Goal: Information Seeking & Learning: Check status

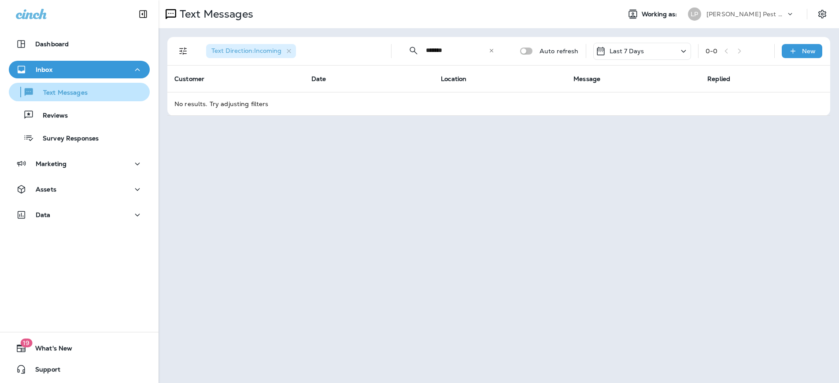
click at [90, 94] on div "Text Messages" at bounding box center [79, 91] width 134 height 13
click at [29, 91] on icon "button" at bounding box center [29, 91] width 8 height 7
click at [358, 121] on div "Text Direction : Incoming ​ ****** ​ ​ Auto refresh Last 7 Days 0 - 0 New Custo…" at bounding box center [499, 76] width 680 height 96
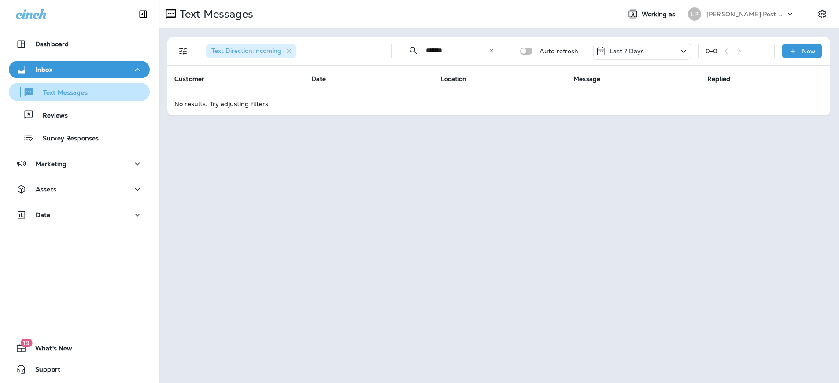
click at [36, 96] on p "Text Messages" at bounding box center [60, 93] width 53 height 8
click at [82, 92] on p "Text Messages" at bounding box center [60, 93] width 53 height 8
click at [83, 92] on p "Text Messages" at bounding box center [60, 93] width 53 height 8
click at [84, 93] on p "Text Messages" at bounding box center [60, 93] width 53 height 8
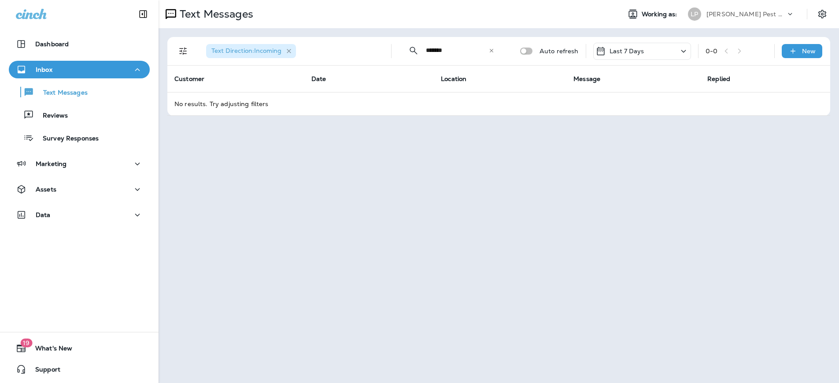
click at [287, 50] on icon "button" at bounding box center [288, 51] width 7 height 7
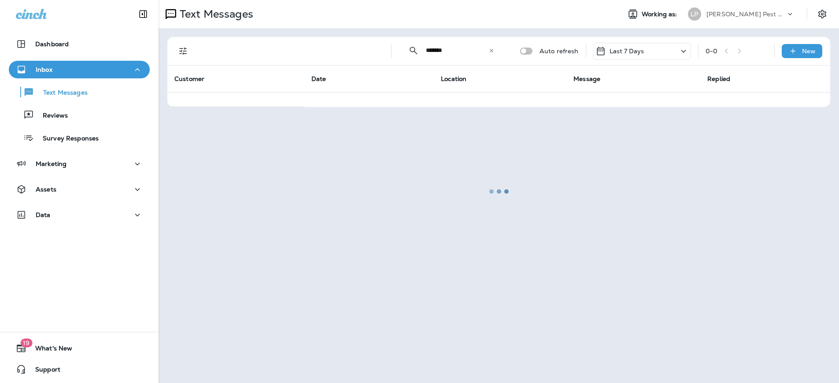
click at [490, 52] on div at bounding box center [498, 191] width 679 height 381
click at [492, 51] on div at bounding box center [498, 191] width 679 height 381
drag, startPoint x: 492, startPoint y: 50, endPoint x: 488, endPoint y: 63, distance: 12.8
click at [492, 52] on div at bounding box center [498, 191] width 679 height 381
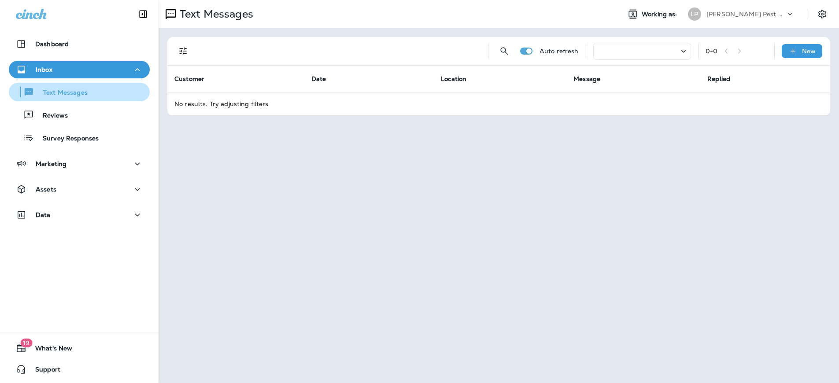
click at [57, 86] on div "Text Messages" at bounding box center [49, 91] width 75 height 13
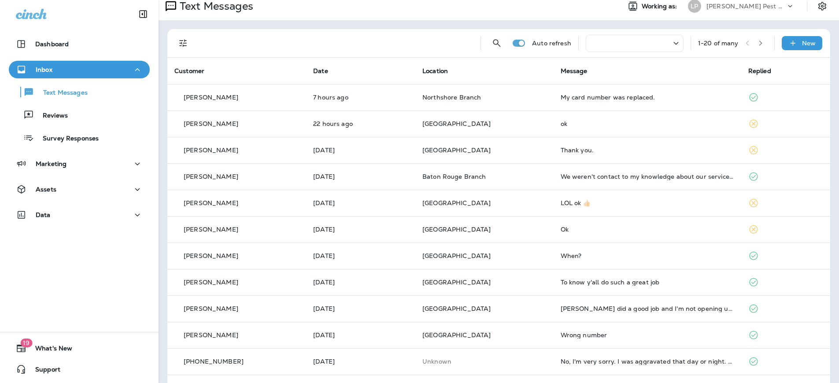
scroll to position [16, 0]
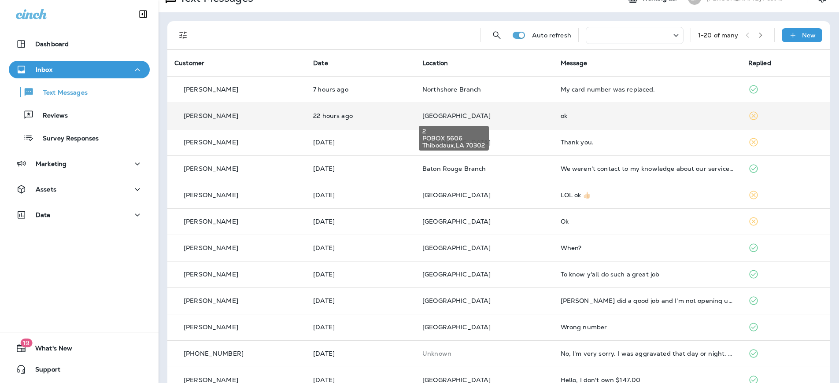
click at [423, 121] on div "2 POBOX 5606 Thibodaux , LA 70302" at bounding box center [454, 136] width 72 height 32
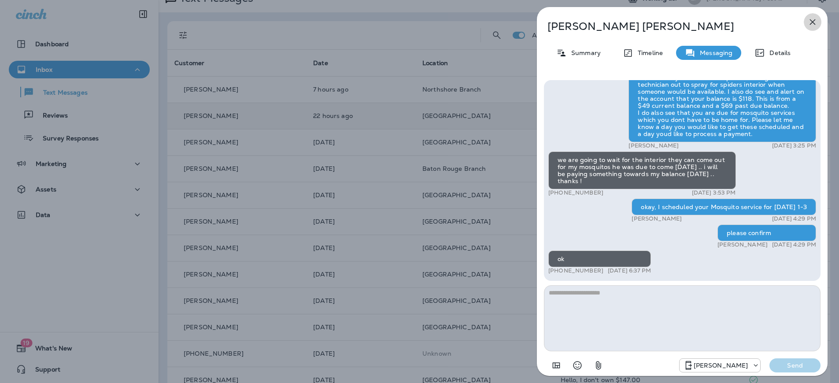
click at [810, 25] on icon "button" at bounding box center [812, 22] width 11 height 11
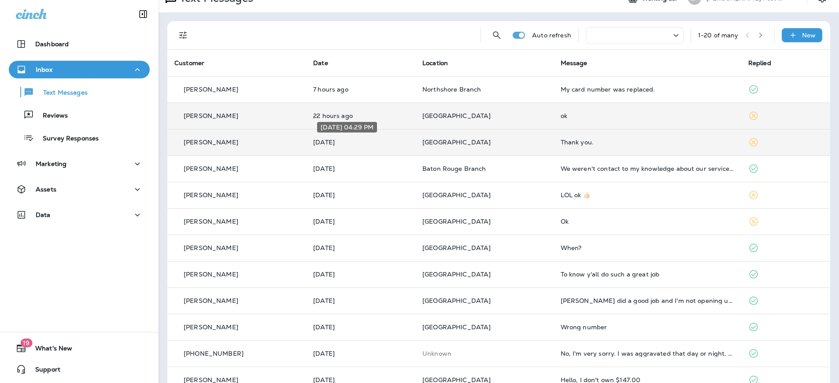
click at [355, 143] on p "Yesterday" at bounding box center [360, 142] width 95 height 7
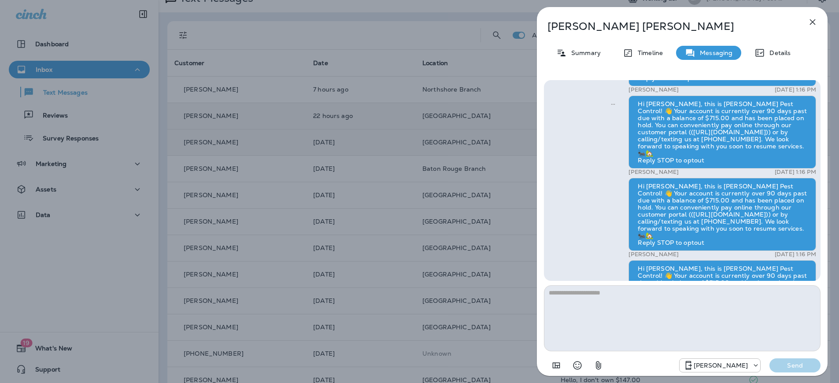
scroll to position [-944, 0]
click at [585, 47] on div "Summary" at bounding box center [578, 53] width 62 height 14
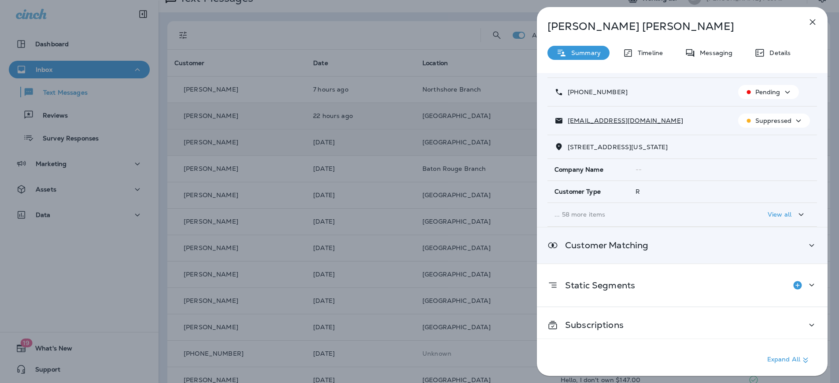
scroll to position [52, 0]
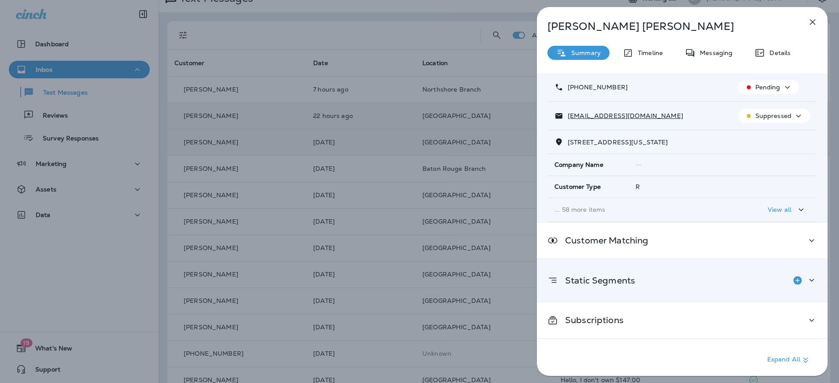
click at [808, 281] on icon at bounding box center [811, 280] width 11 height 11
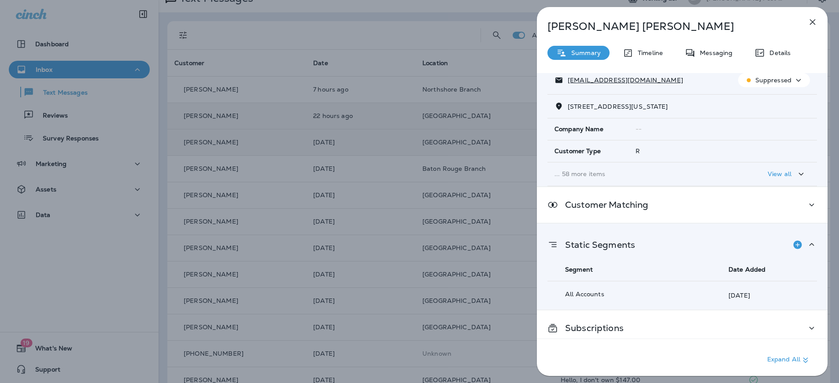
scroll to position [95, 0]
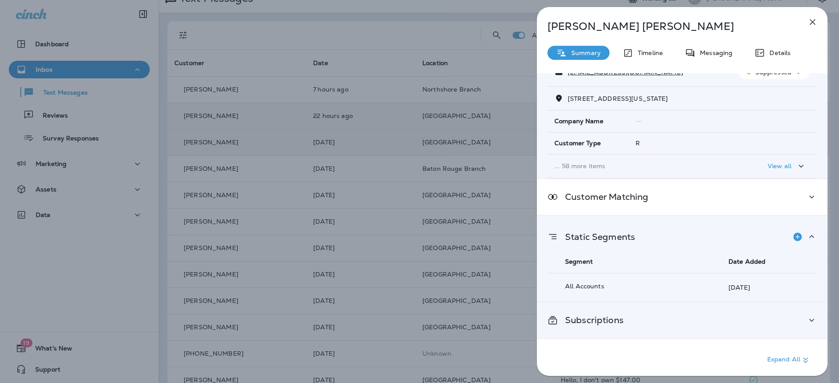
click at [806, 318] on icon at bounding box center [811, 320] width 11 height 11
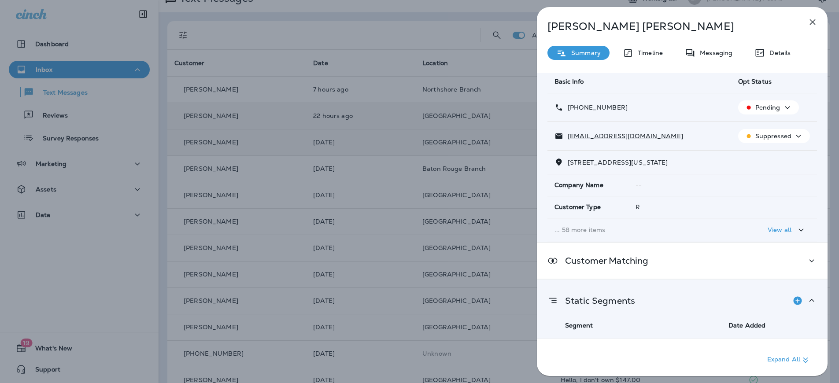
scroll to position [0, 0]
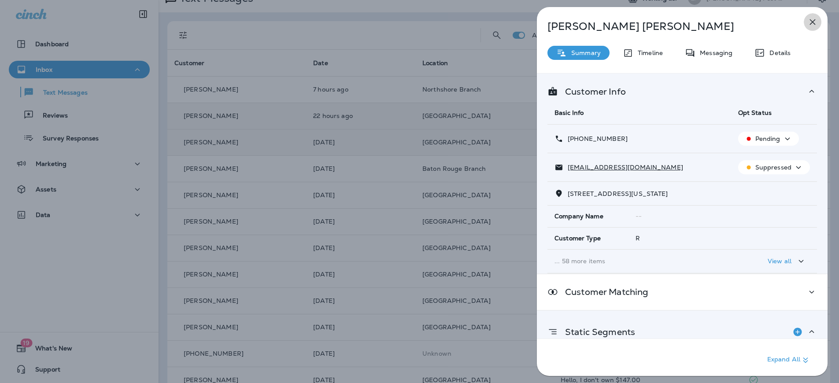
drag, startPoint x: 809, startPoint y: 23, endPoint x: 805, endPoint y: 26, distance: 5.4
click at [809, 23] on icon "button" at bounding box center [812, 22] width 11 height 11
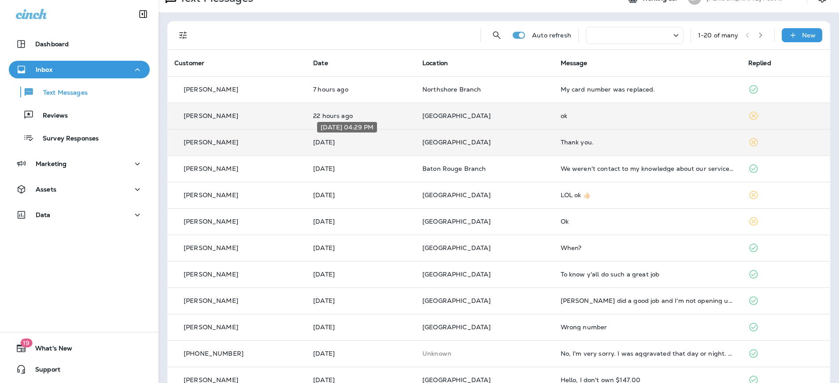
click at [370, 137] on div "Sep 9, 2025 04:29 PM" at bounding box center [347, 130] width 62 height 18
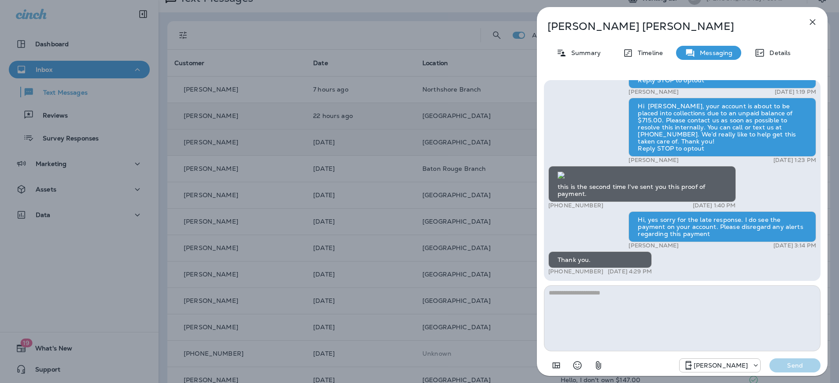
scroll to position [0, 0]
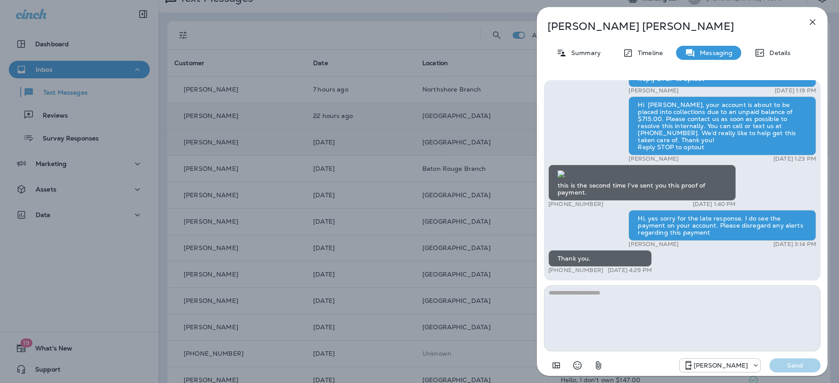
click at [818, 26] on button "button" at bounding box center [813, 22] width 18 height 18
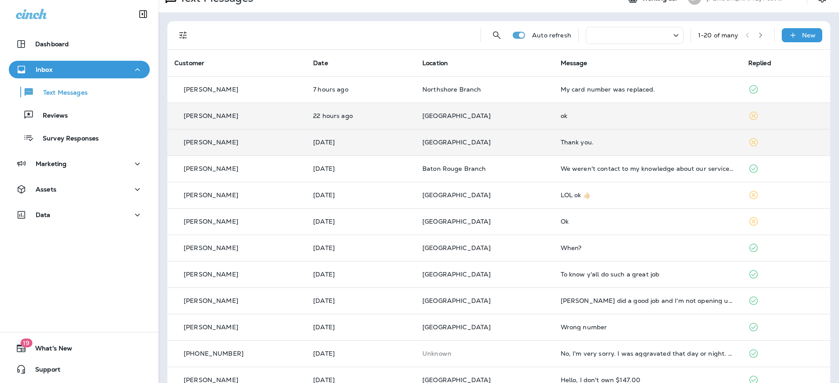
click at [628, 37] on div at bounding box center [635, 35] width 98 height 17
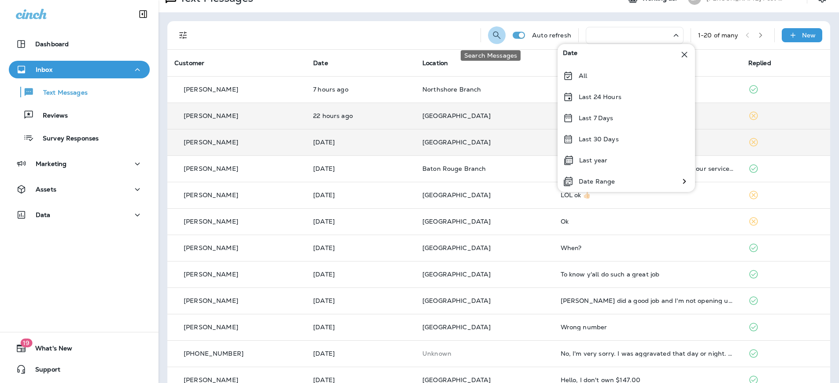
click at [491, 36] on icon "Search Messages" at bounding box center [496, 35] width 11 height 11
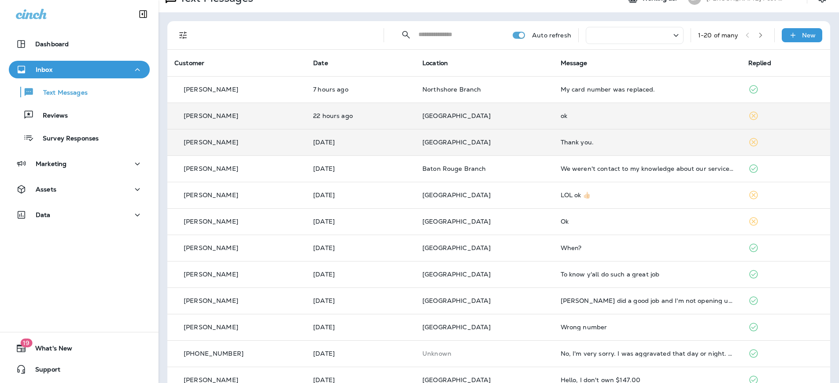
click at [442, 40] on input "text" at bounding box center [457, 34] width 78 height 23
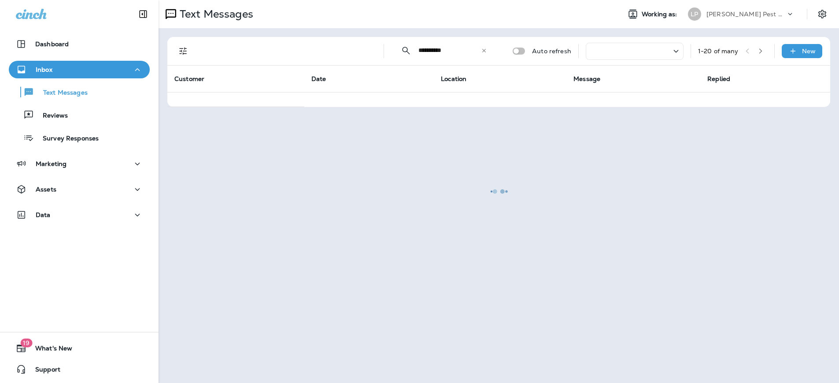
type input "**********"
drag, startPoint x: 484, startPoint y: 51, endPoint x: 472, endPoint y: 51, distance: 11.4
click at [483, 51] on div at bounding box center [498, 191] width 679 height 381
drag, startPoint x: 192, startPoint y: 89, endPoint x: 122, endPoint y: 88, distance: 70.5
click at [192, 89] on div at bounding box center [498, 191] width 679 height 381
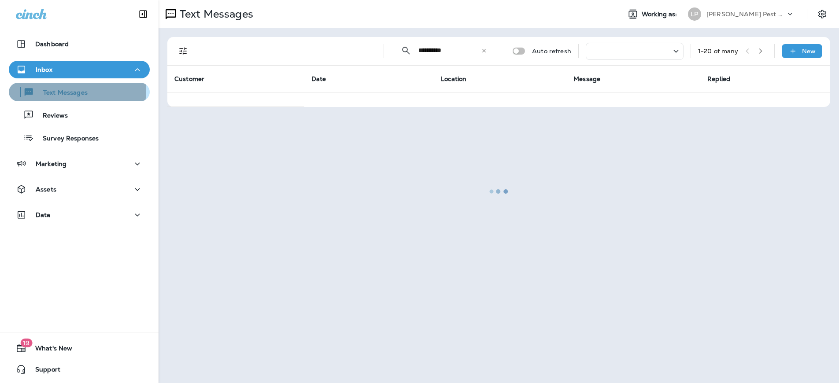
click at [48, 89] on p "Text Messages" at bounding box center [60, 93] width 53 height 8
click at [48, 90] on p "Text Messages" at bounding box center [60, 93] width 53 height 8
drag, startPoint x: 49, startPoint y: 90, endPoint x: 64, endPoint y: 82, distance: 17.1
click at [52, 89] on p "Text Messages" at bounding box center [60, 93] width 53 height 8
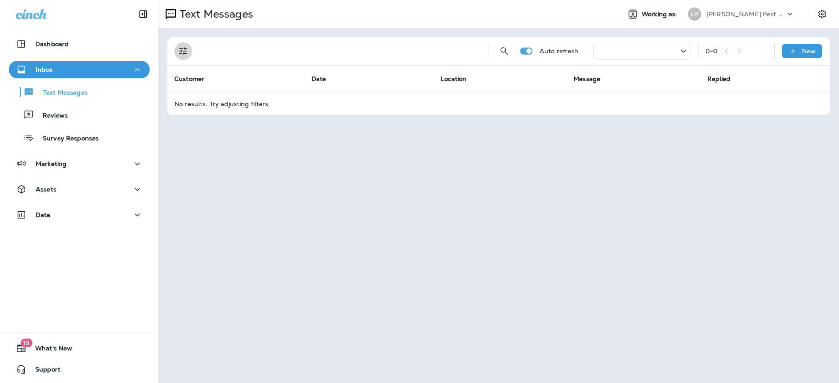
click at [180, 50] on icon "Filters" at bounding box center [183, 51] width 11 height 11
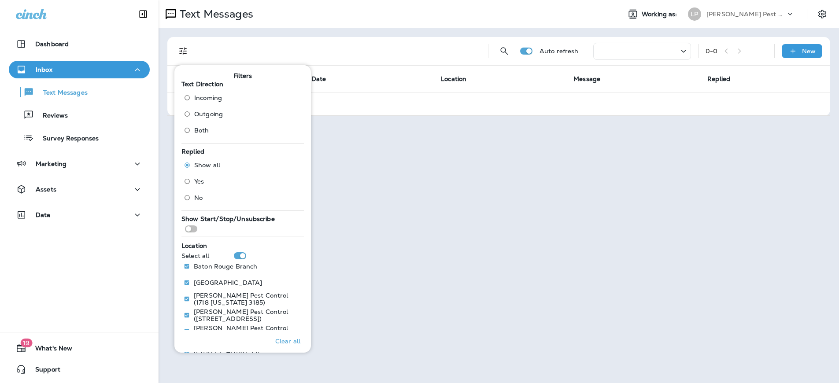
drag, startPoint x: 448, startPoint y: 198, endPoint x: 306, endPoint y: 185, distance: 142.4
click at [419, 201] on div "Text Messages Working as: LP LaJaunie's Pest Control Auto refresh 0 - 0 New Cus…" at bounding box center [499, 191] width 680 height 383
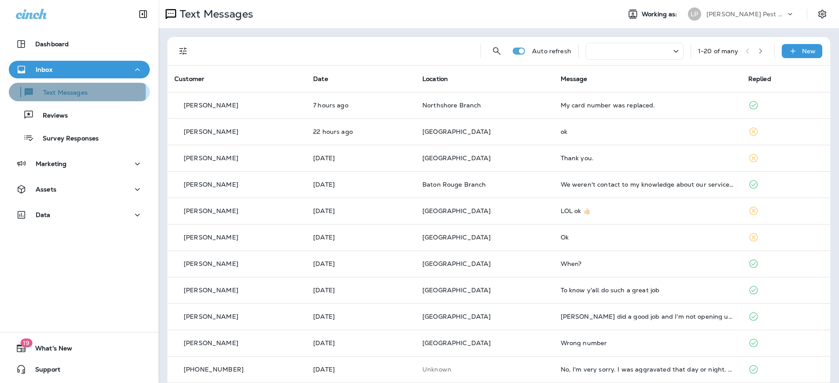
click at [49, 92] on p "Text Messages" at bounding box center [60, 93] width 53 height 8
click at [181, 51] on icon "Filters" at bounding box center [182, 51] width 7 height 7
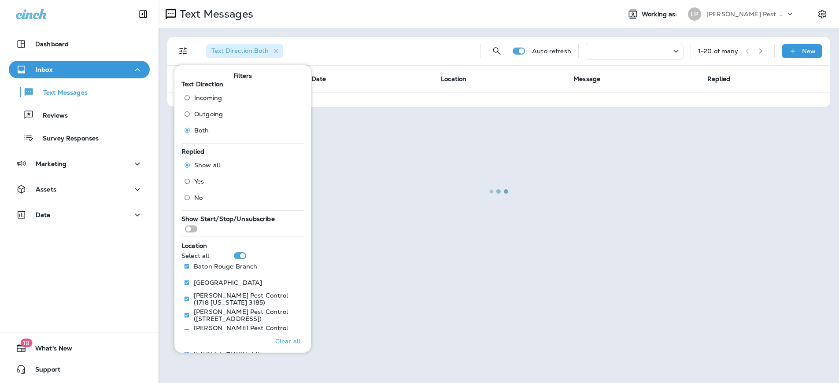
click at [370, 37] on div at bounding box center [498, 191] width 679 height 381
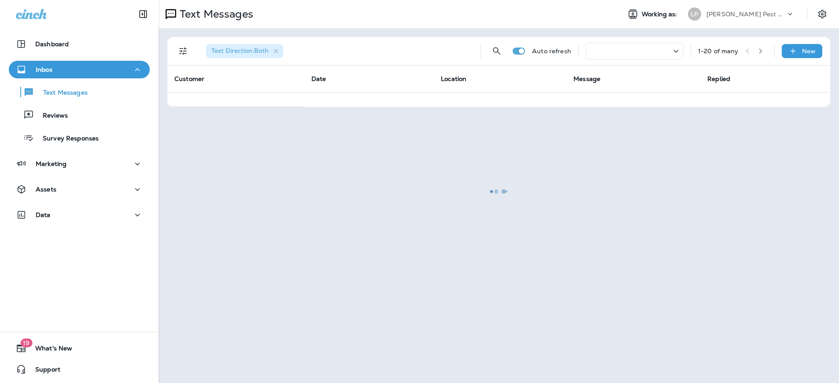
click at [491, 53] on div at bounding box center [498, 191] width 679 height 381
click at [67, 93] on p "Text Messages" at bounding box center [60, 93] width 53 height 8
click at [45, 37] on button "Dashboard" at bounding box center [79, 44] width 141 height 18
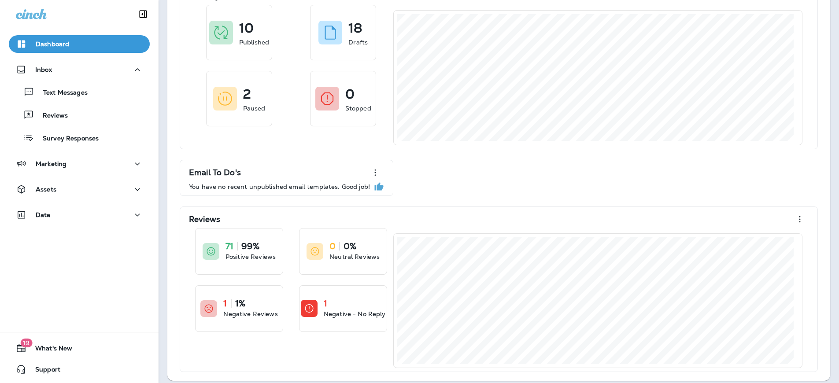
scroll to position [69, 0]
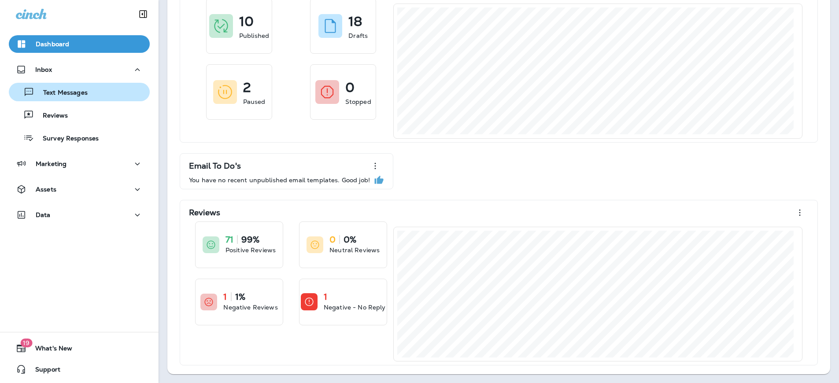
click at [79, 95] on p "Text Messages" at bounding box center [60, 93] width 53 height 8
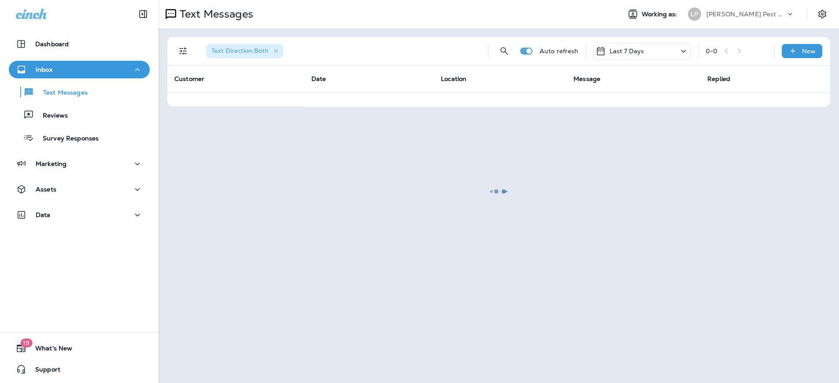
click at [268, 52] on div at bounding box center [498, 191] width 679 height 381
click at [276, 50] on div at bounding box center [498, 191] width 679 height 381
drag, startPoint x: 276, startPoint y: 50, endPoint x: 263, endPoint y: 45, distance: 13.1
click at [274, 50] on div at bounding box center [498, 191] width 679 height 381
click at [69, 90] on p "Text Messages" at bounding box center [60, 93] width 53 height 8
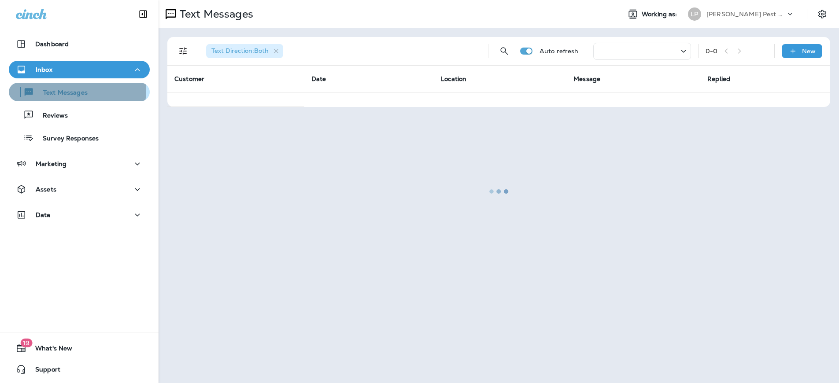
click at [70, 90] on p "Text Messages" at bounding box center [60, 93] width 53 height 8
click at [278, 53] on div at bounding box center [498, 191] width 679 height 381
click at [181, 51] on div at bounding box center [498, 191] width 679 height 381
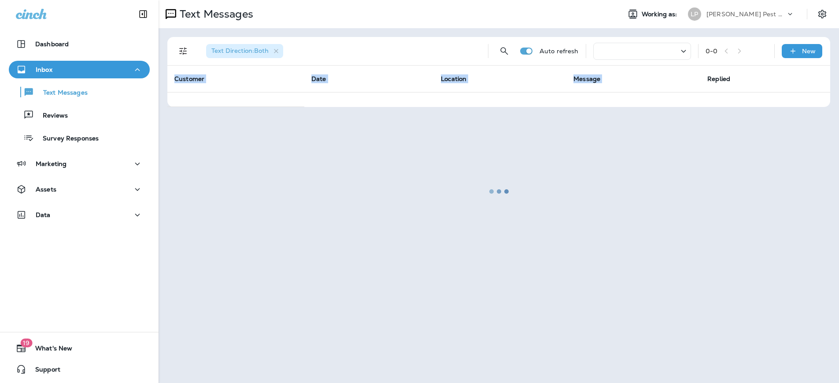
drag, startPoint x: 181, startPoint y: 51, endPoint x: 302, endPoint y: 25, distance: 123.4
click at [182, 51] on div at bounding box center [498, 191] width 679 height 381
drag, startPoint x: 636, startPoint y: 30, endPoint x: 557, endPoint y: 81, distance: 94.4
click at [632, 46] on div at bounding box center [498, 191] width 679 height 381
click at [740, 13] on div at bounding box center [498, 191] width 679 height 381
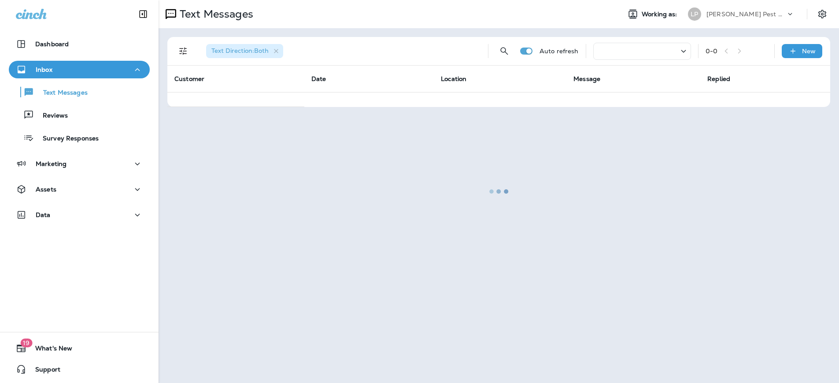
click at [801, 16] on div at bounding box center [498, 191] width 679 height 381
click at [826, 14] on div at bounding box center [498, 191] width 679 height 381
drag, startPoint x: 825, startPoint y: 14, endPoint x: 722, endPoint y: 19, distance: 103.2
click at [819, 16] on div at bounding box center [498, 191] width 679 height 381
drag, startPoint x: 44, startPoint y: 12, endPoint x: 29, endPoint y: 12, distance: 15.4
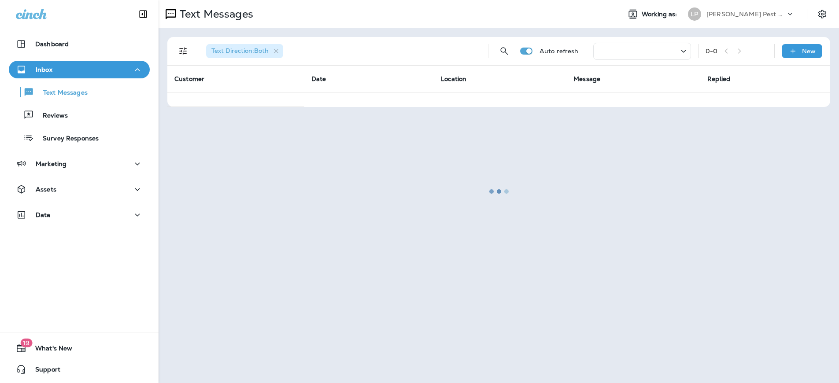
click at [37, 13] on div at bounding box center [79, 13] width 159 height 26
click at [29, 12] on icon at bounding box center [31, 14] width 31 height 11
drag, startPoint x: 33, startPoint y: 21, endPoint x: 38, endPoint y: 30, distance: 10.1
click at [38, 29] on div "Dashboard Inbox Text Messages Reviews Survey Responses Marketing Assets Data" at bounding box center [79, 118] width 159 height 236
click at [41, 42] on button "Dashboard" at bounding box center [79, 44] width 141 height 18
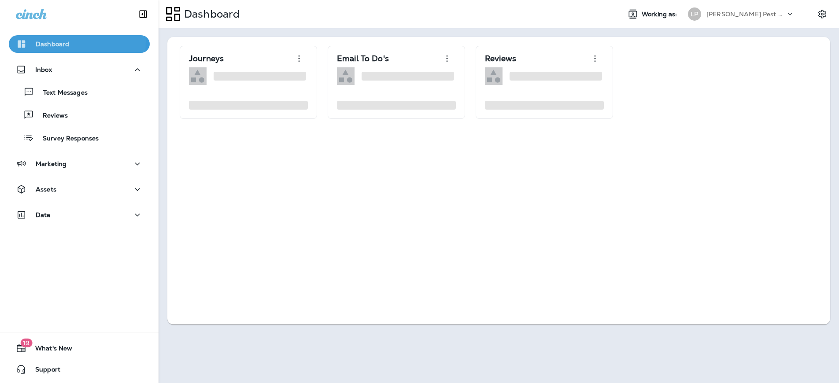
click at [41, 42] on p "Dashboard" at bounding box center [52, 44] width 33 height 7
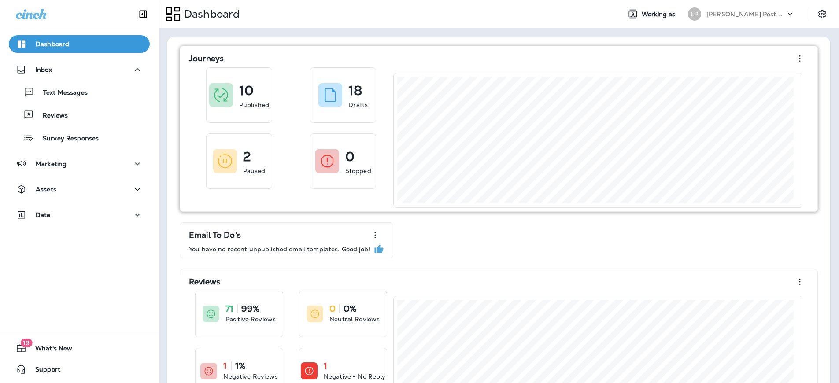
click at [504, 52] on div "Journeys" at bounding box center [499, 59] width 620 height 18
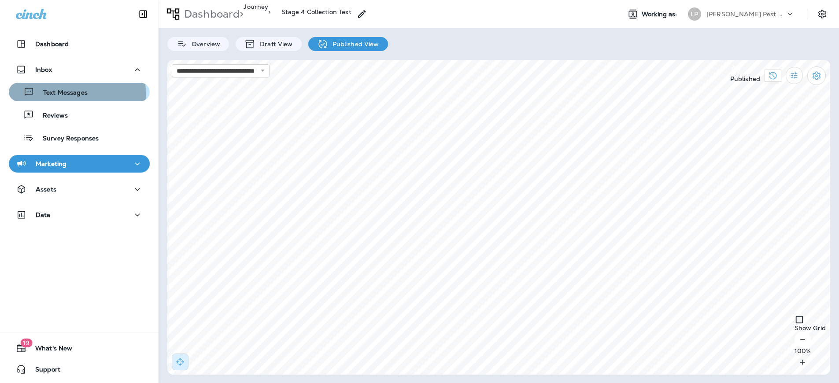
click at [30, 94] on icon "button" at bounding box center [28, 92] width 11 height 11
